Goal: Task Accomplishment & Management: Manage account settings

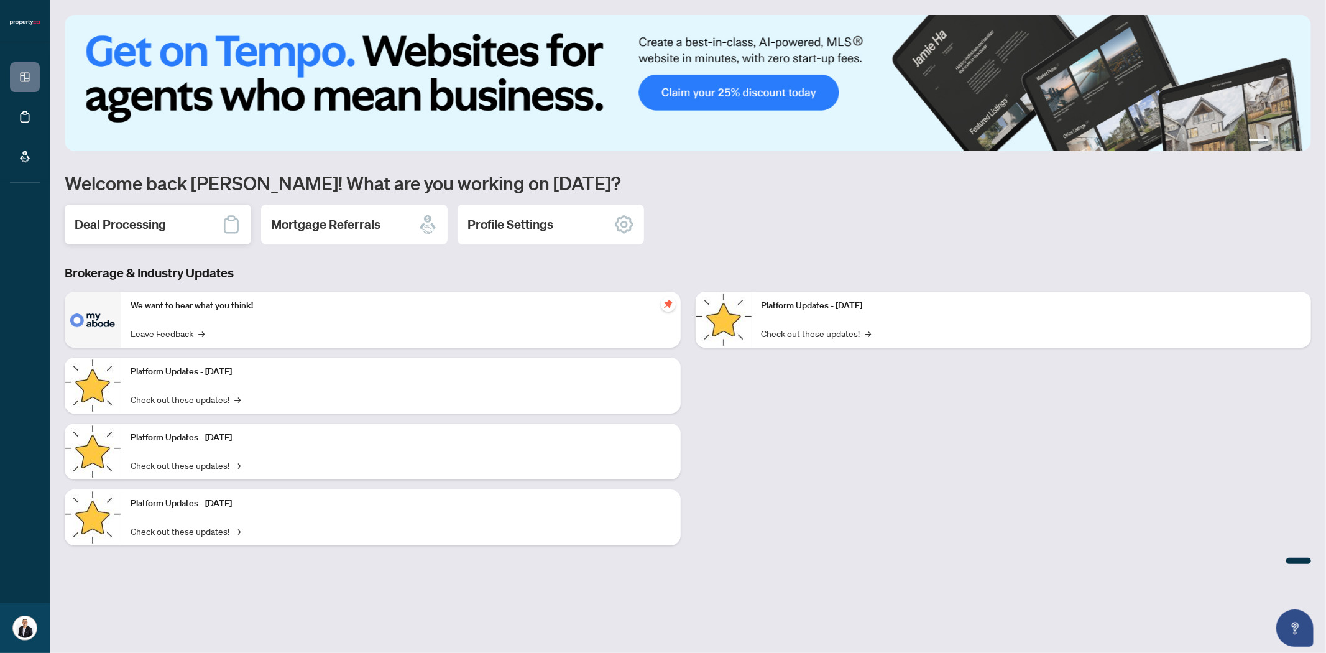
click at [122, 228] on h2 "Deal Processing" at bounding box center [120, 224] width 91 height 17
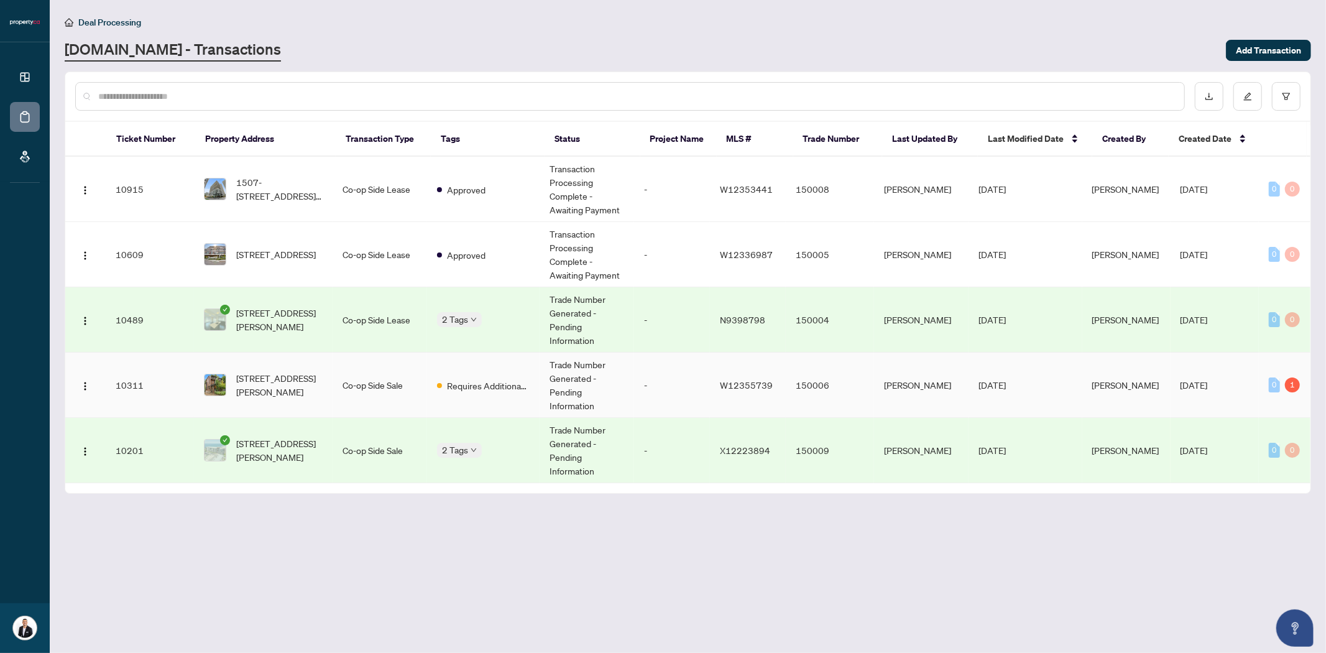
click at [281, 383] on span "[STREET_ADDRESS][PERSON_NAME]" at bounding box center [279, 384] width 86 height 27
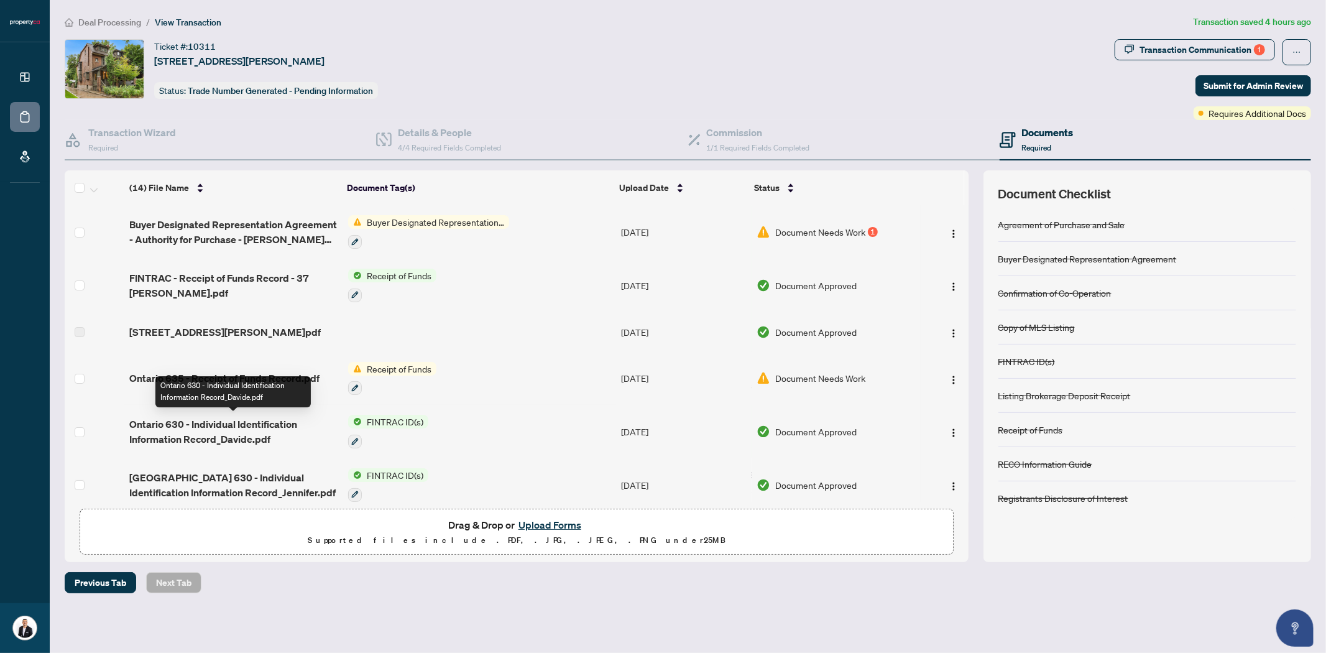
click at [231, 416] on span "Ontario 630 - Individual Identification Information Record_Davide.pdf" at bounding box center [233, 431] width 209 height 30
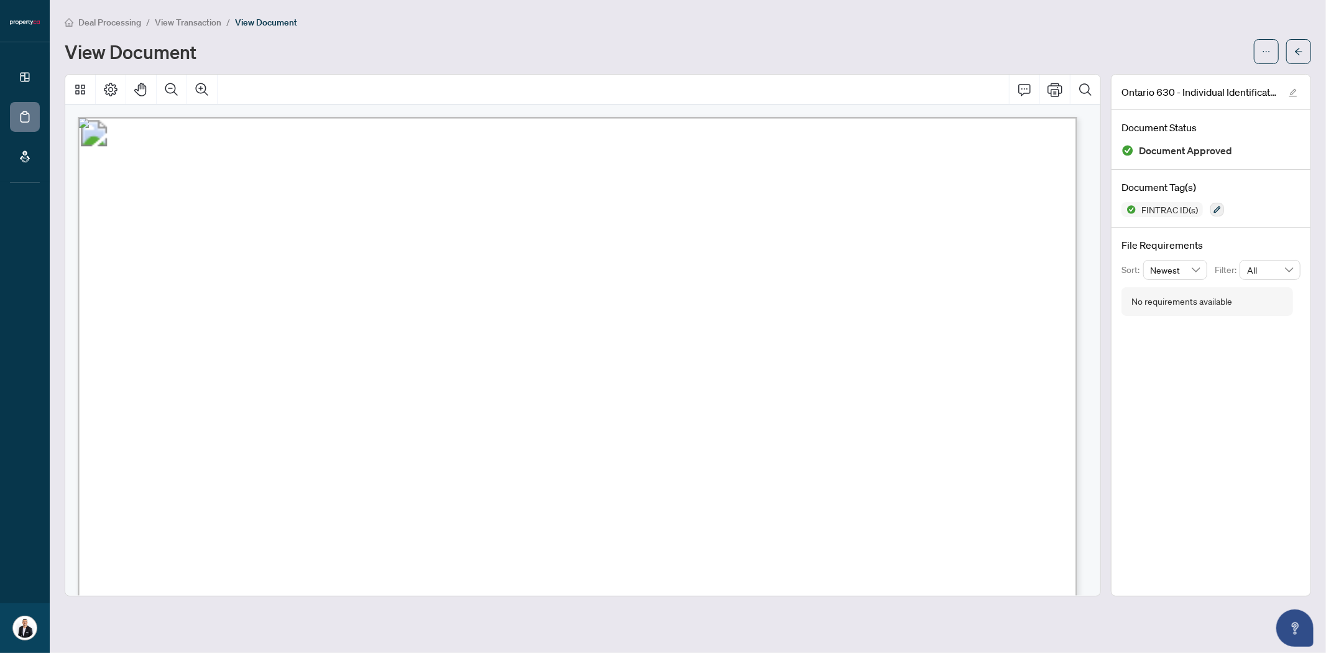
scroll to position [138, 0]
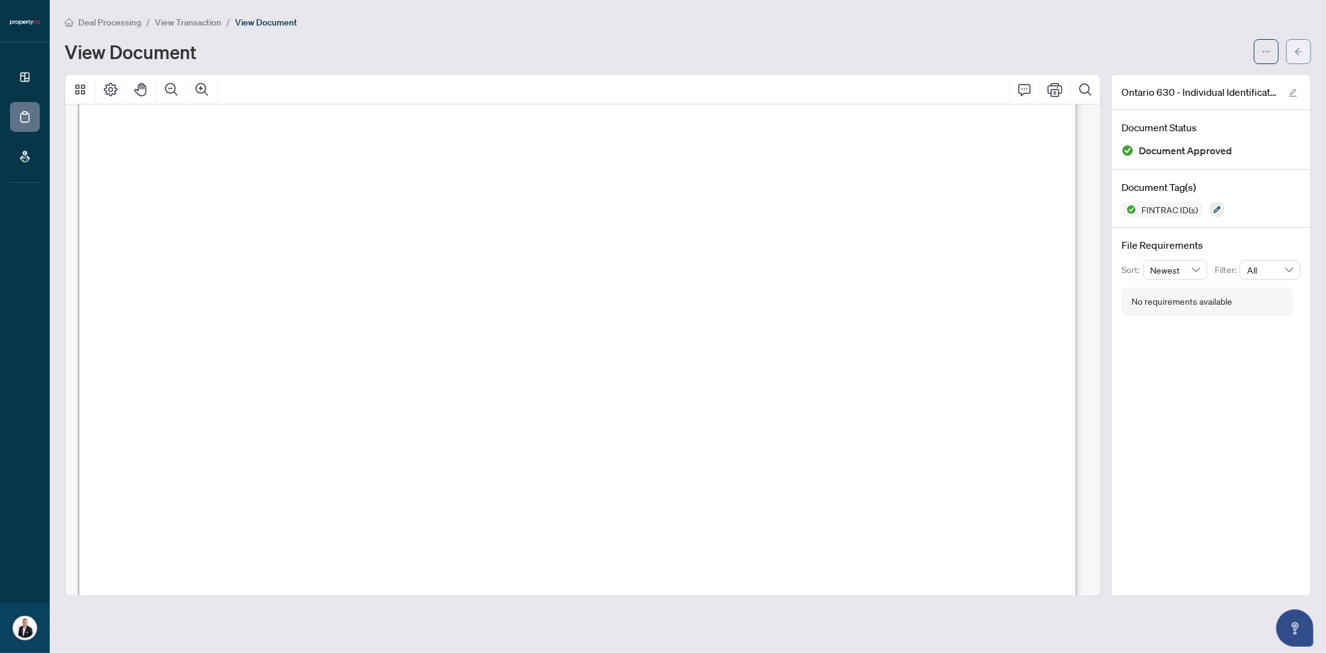
click at [1300, 58] on span "button" at bounding box center [1298, 52] width 9 height 20
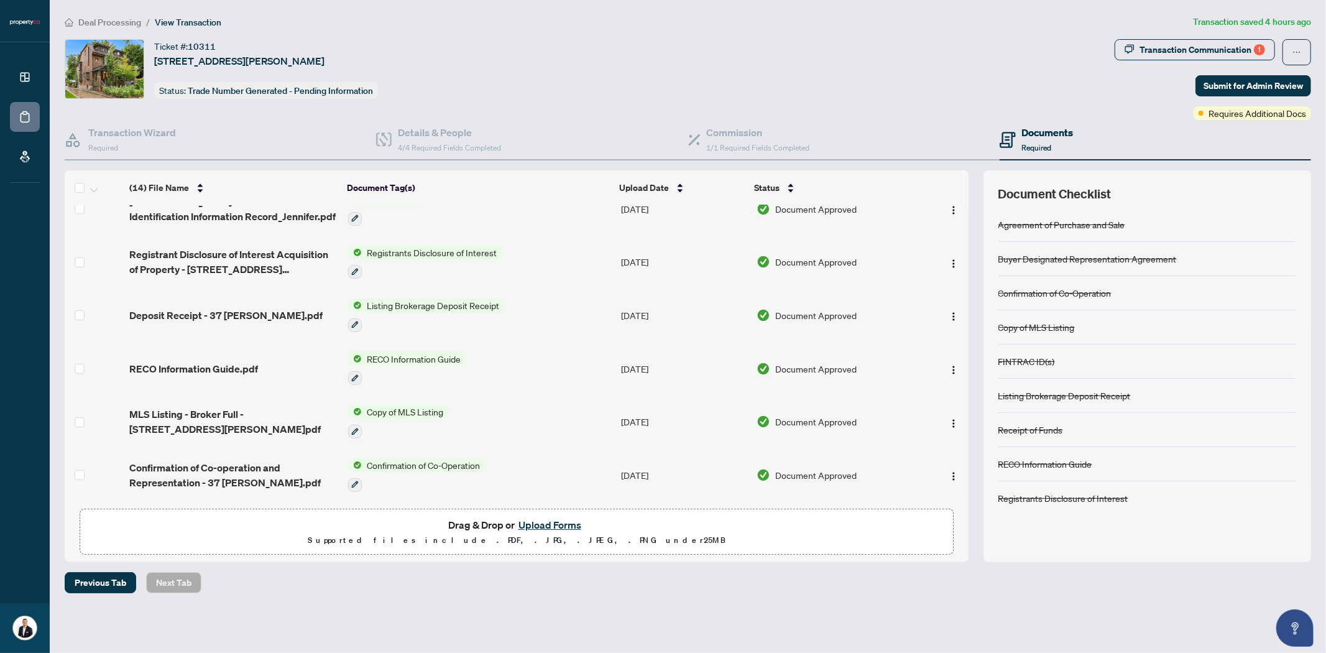
scroll to position [207, 0]
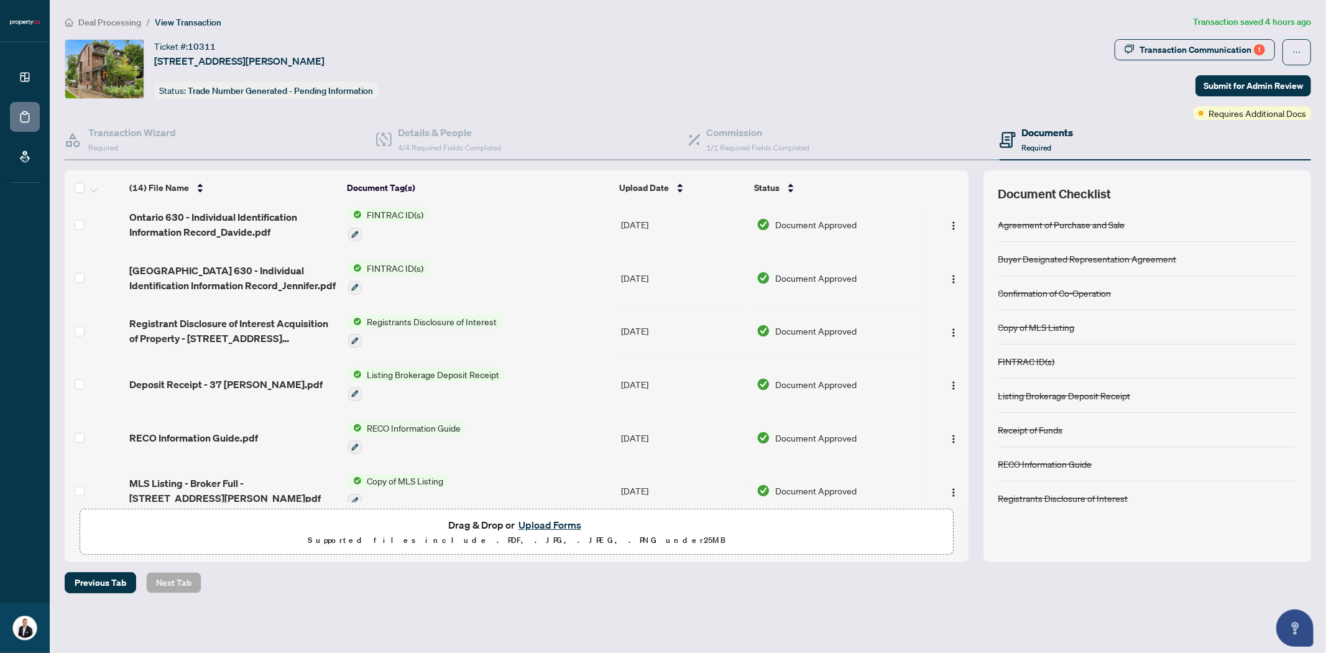
click at [232, 270] on span "[GEOGRAPHIC_DATA] 630 - Individual Identification Information Record_Jennifer.p…" at bounding box center [233, 278] width 209 height 30
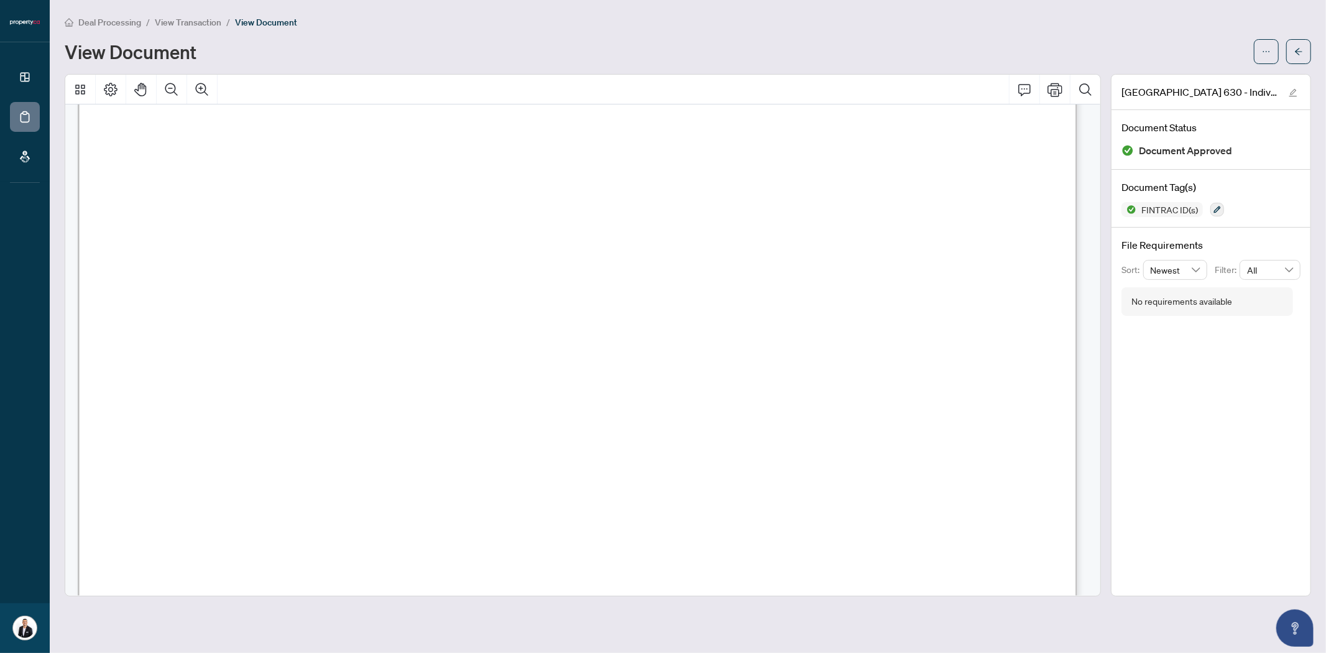
scroll to position [4489, 0]
drag, startPoint x: 1296, startPoint y: 45, endPoint x: 707, endPoint y: 640, distance: 837.8
click at [1296, 45] on span "button" at bounding box center [1298, 52] width 9 height 20
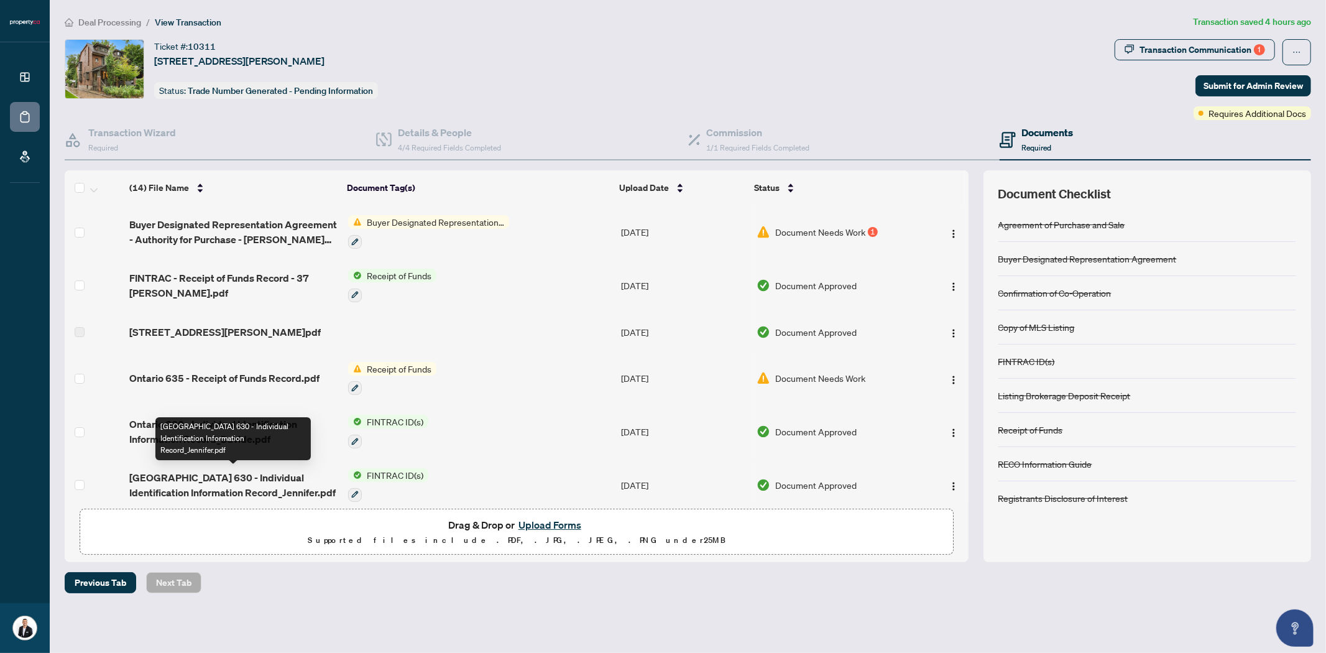
click at [239, 479] on span "[GEOGRAPHIC_DATA] 630 - Individual Identification Information Record_Jennifer.p…" at bounding box center [233, 485] width 209 height 30
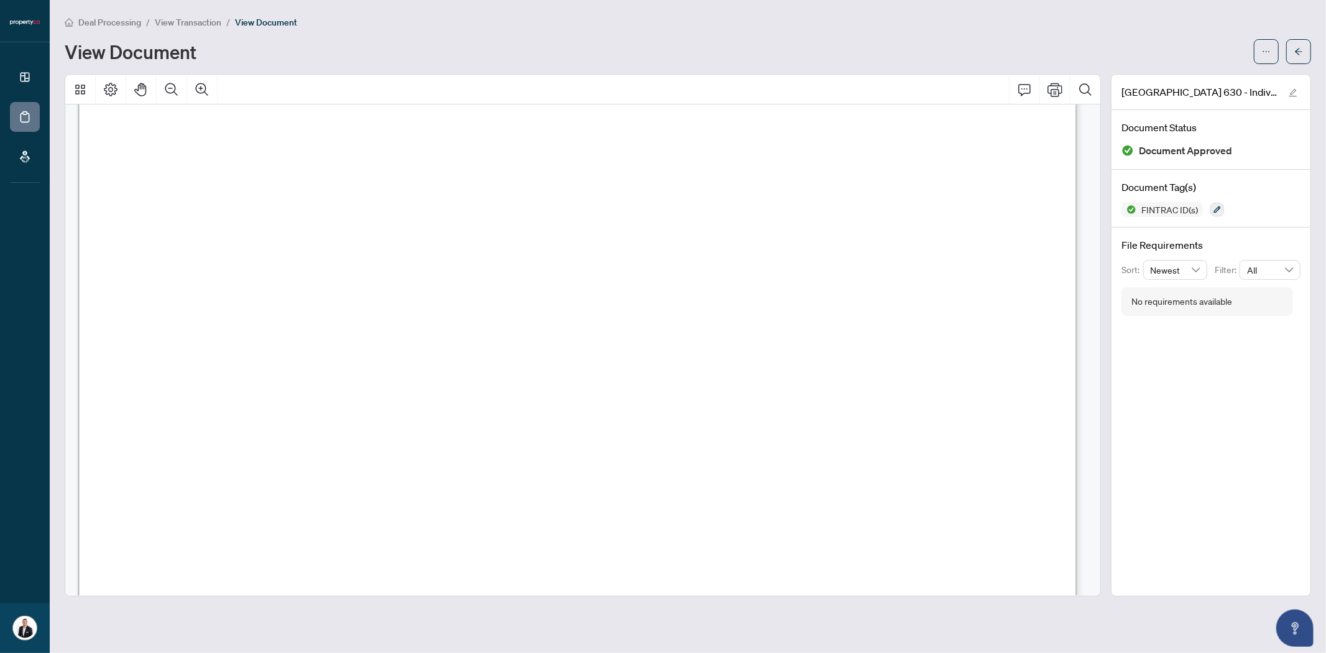
scroll to position [207, 0]
click at [1294, 50] on button "button" at bounding box center [1298, 51] width 25 height 25
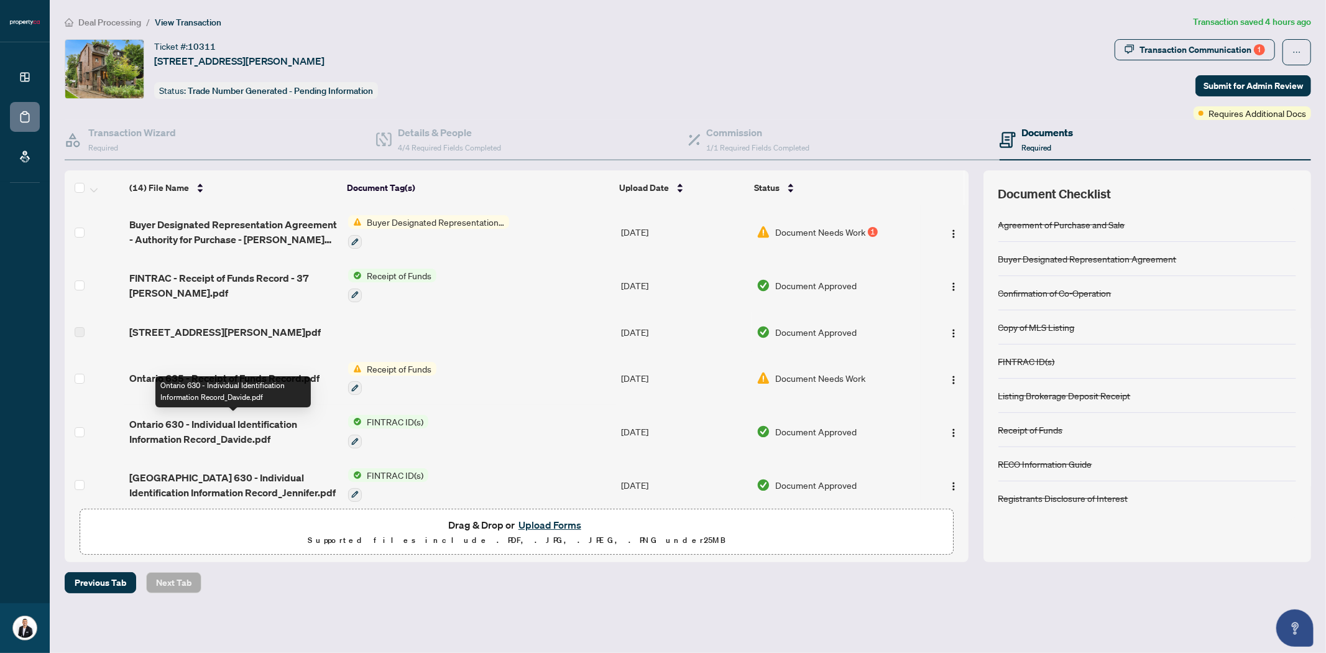
click at [221, 432] on span "Ontario 630 - Individual Identification Information Record_Davide.pdf" at bounding box center [233, 431] width 209 height 30
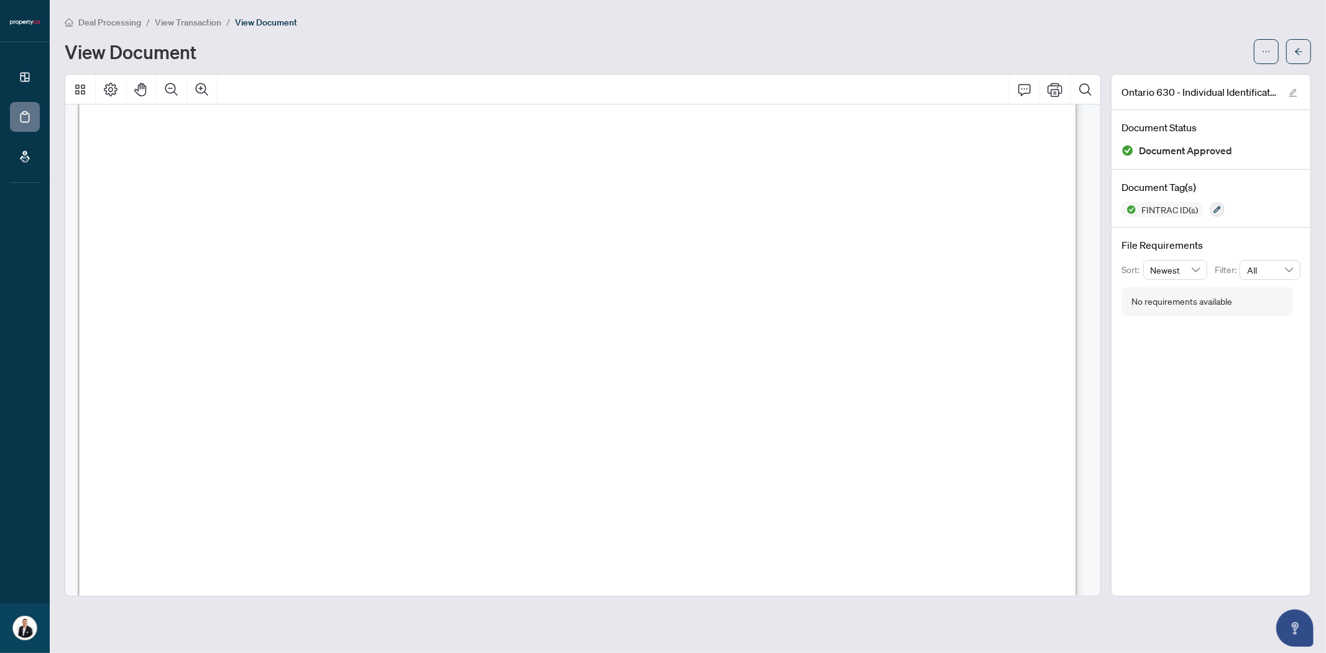
scroll to position [4558, 0]
